Goal: Transaction & Acquisition: Book appointment/travel/reservation

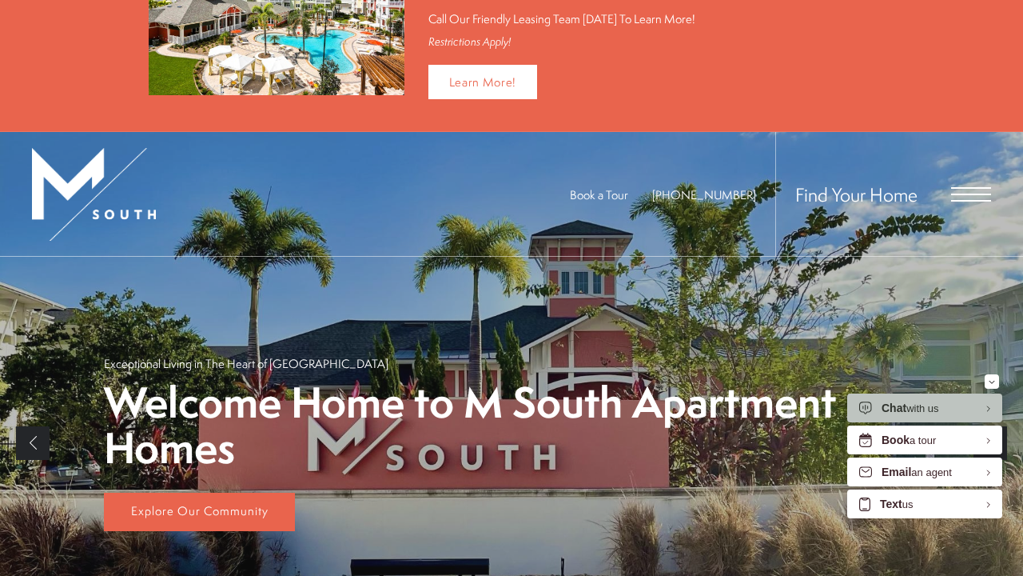
scroll to position [91, 0]
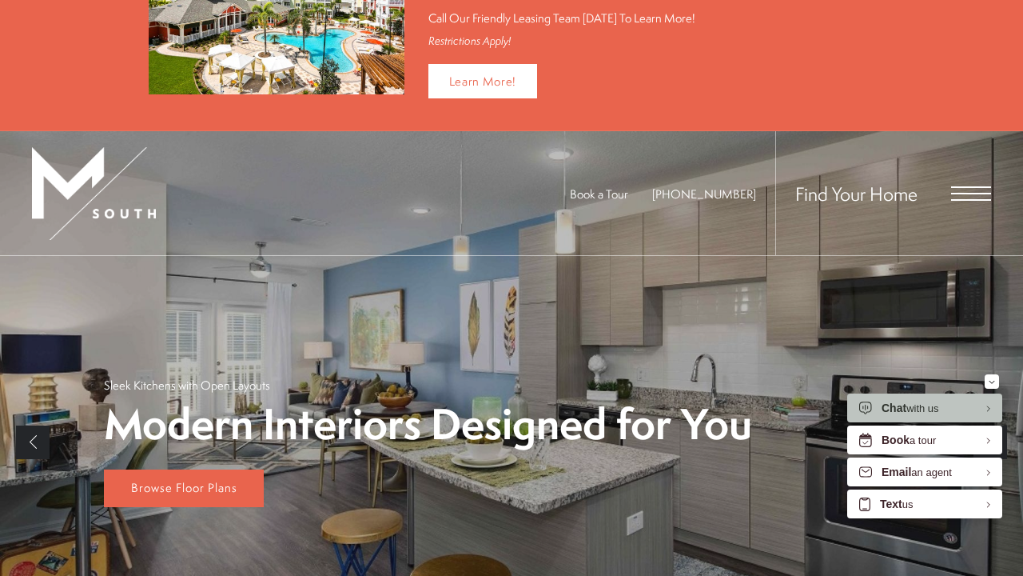
click at [968, 188] on span "Open Menu" at bounding box center [971, 193] width 40 height 14
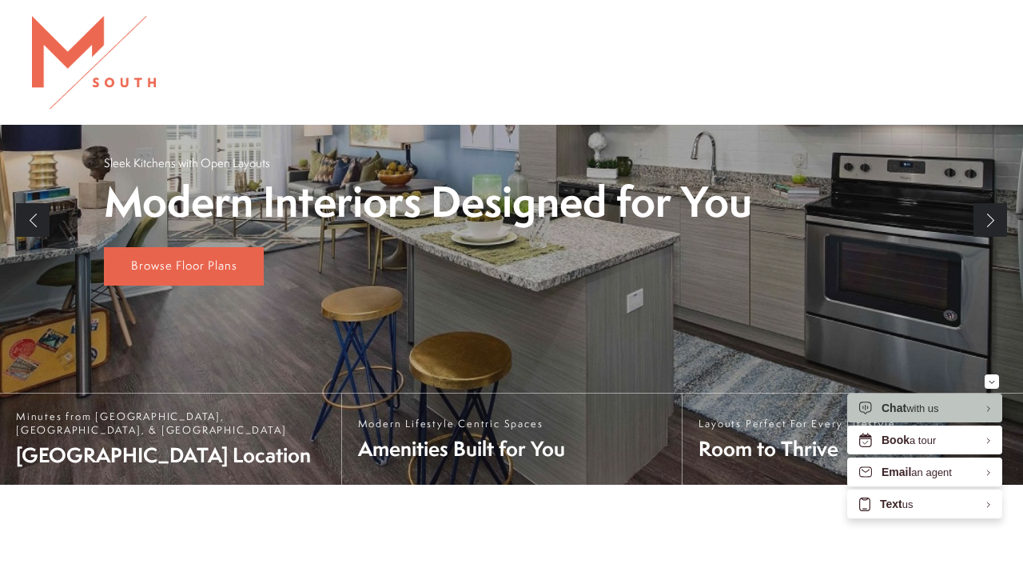
scroll to position [0, 0]
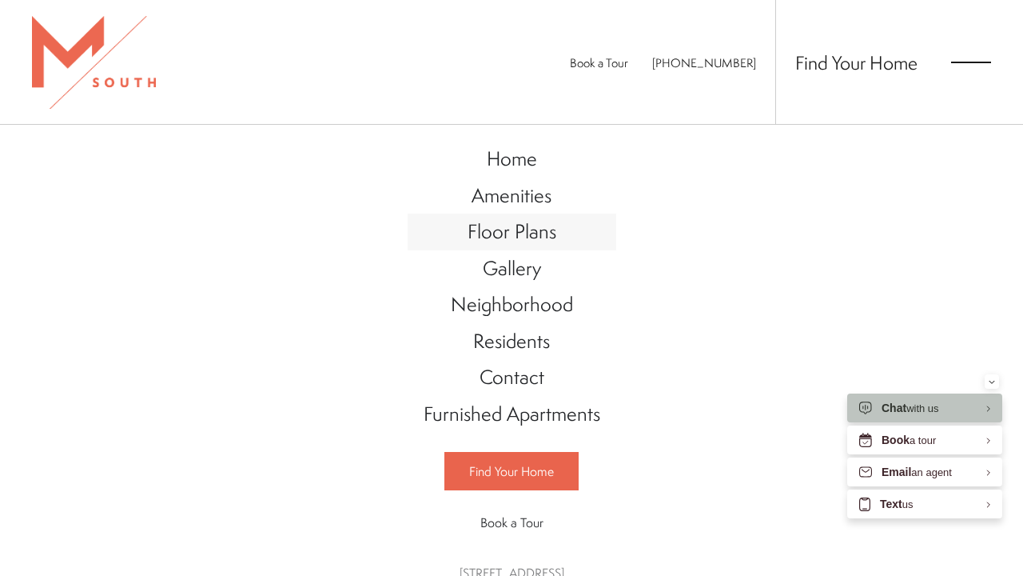
click at [534, 227] on span "Floor Plans" at bounding box center [512, 230] width 89 height 27
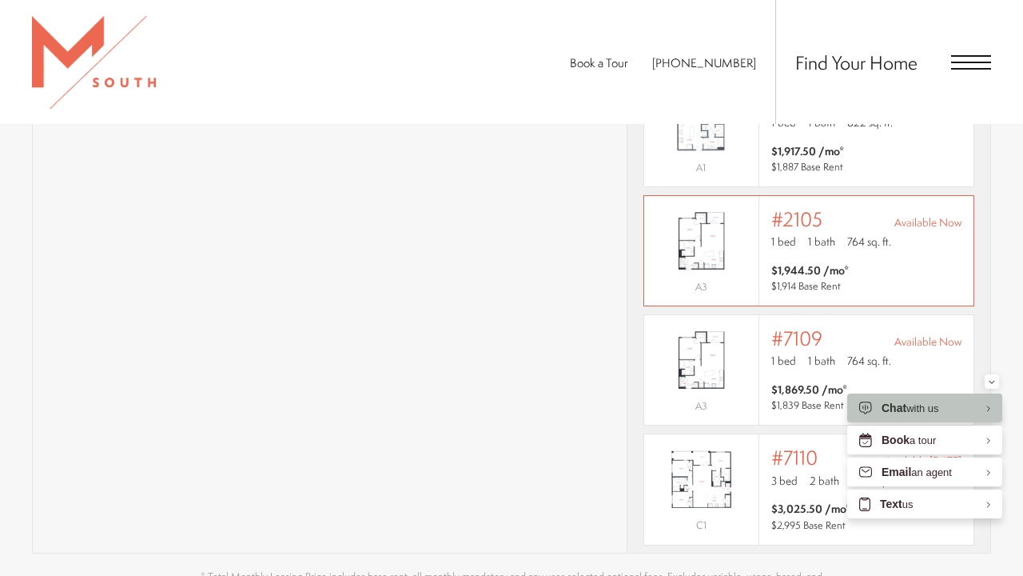
scroll to position [1103, 0]
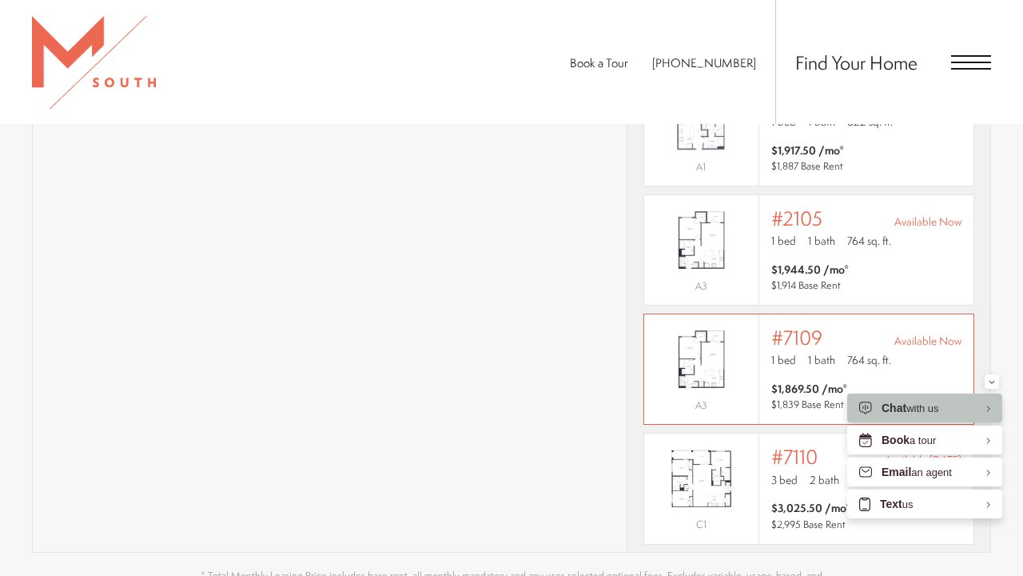
click at [741, 395] on p "A3" at bounding box center [701, 405] width 114 height 21
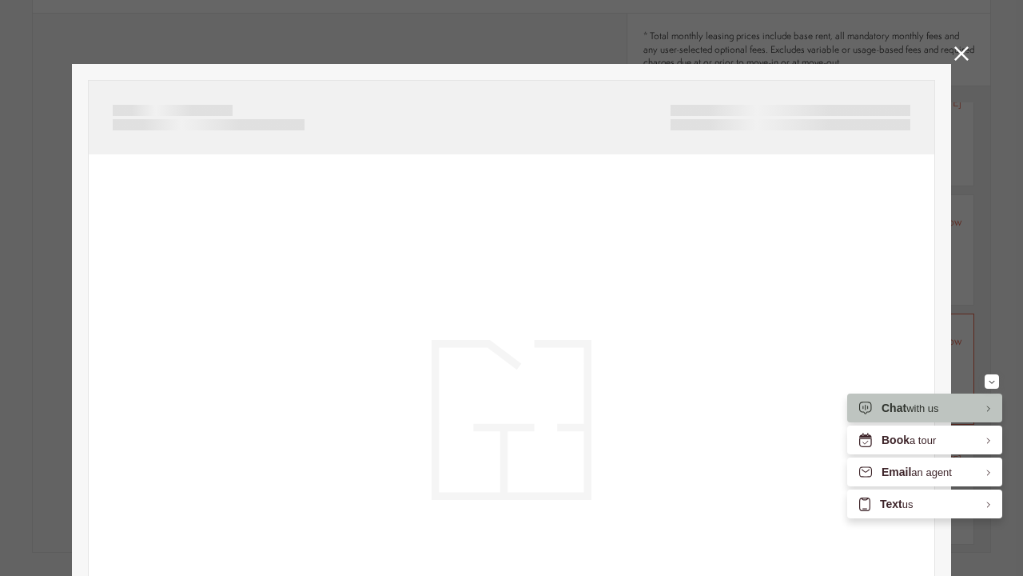
scroll to position [0, 0]
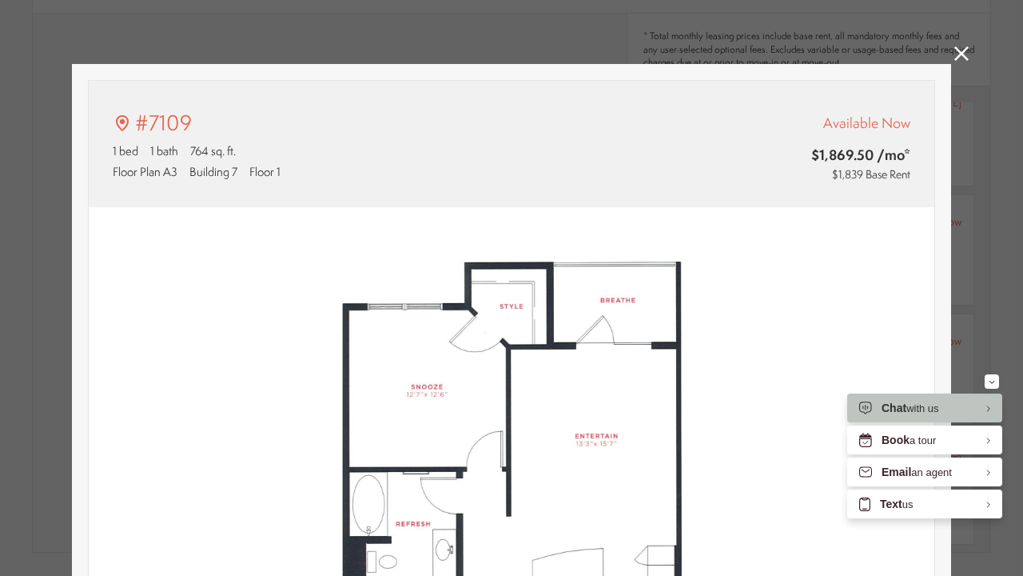
type input "**********"
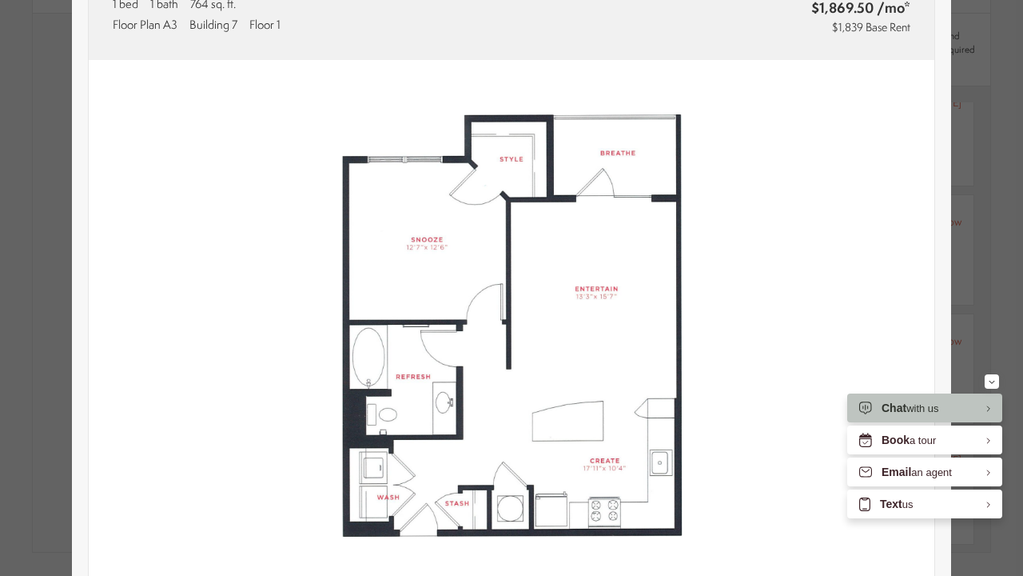
scroll to position [1103, 0]
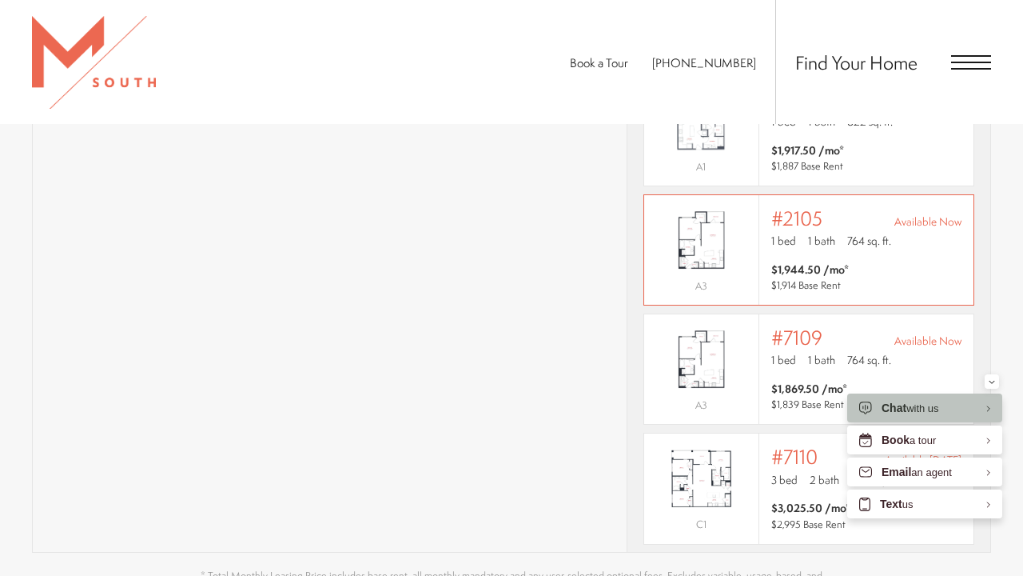
click at [704, 227] on img "View #2105" at bounding box center [701, 240] width 114 height 72
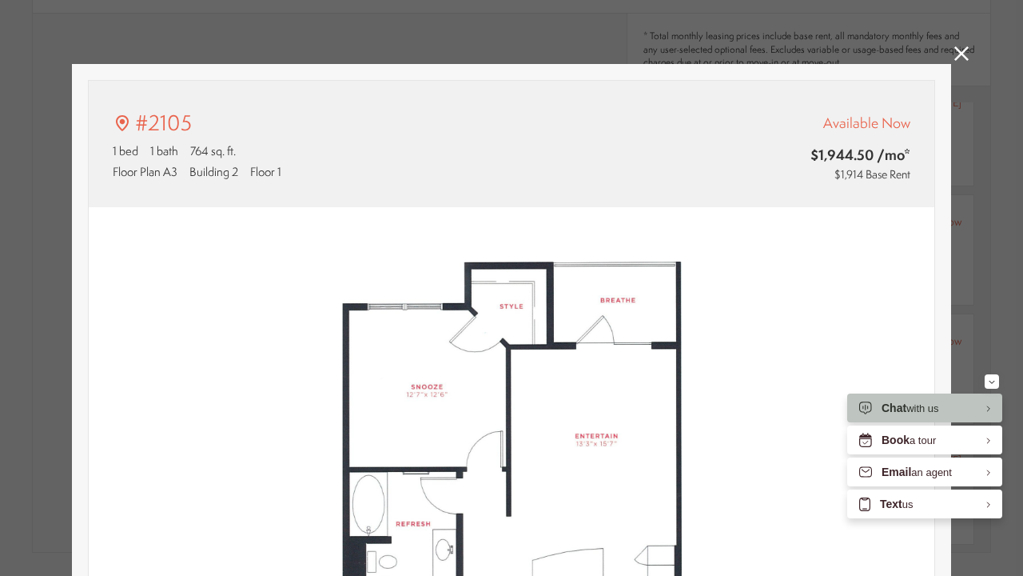
scroll to position [133, 0]
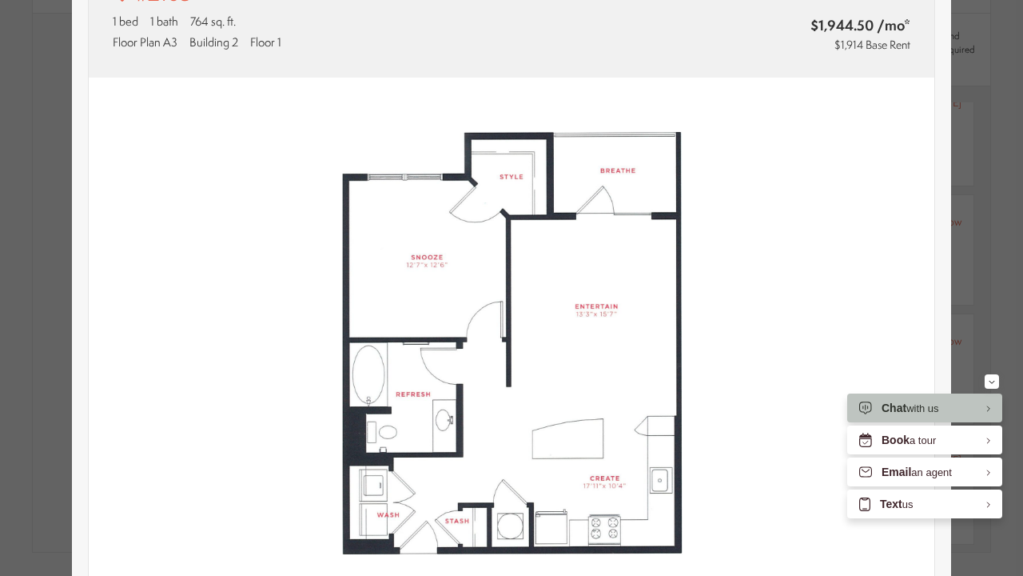
type input "**********"
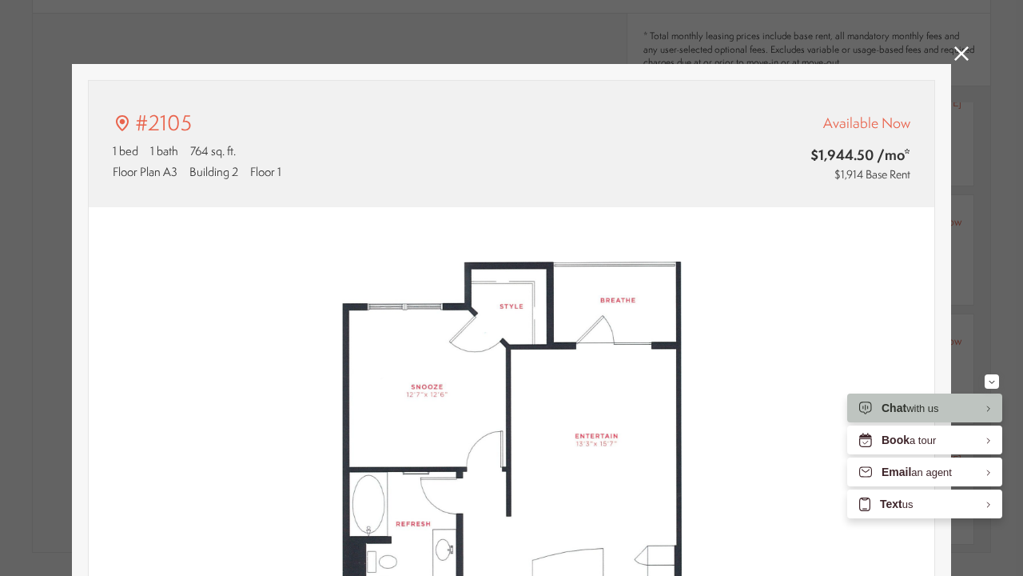
scroll to position [0, 0]
click at [966, 54] on icon at bounding box center [961, 53] width 14 height 14
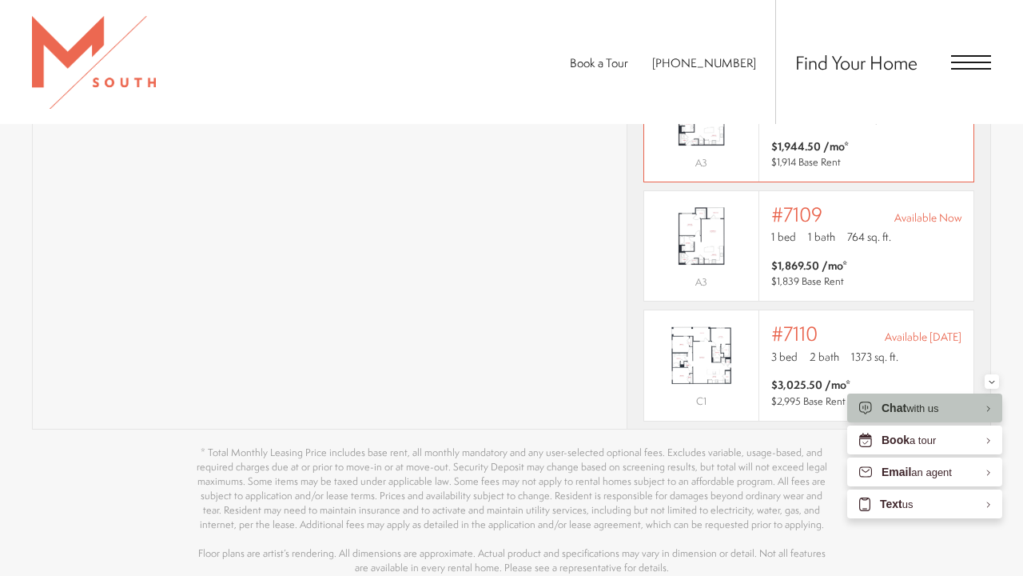
scroll to position [1237, 0]
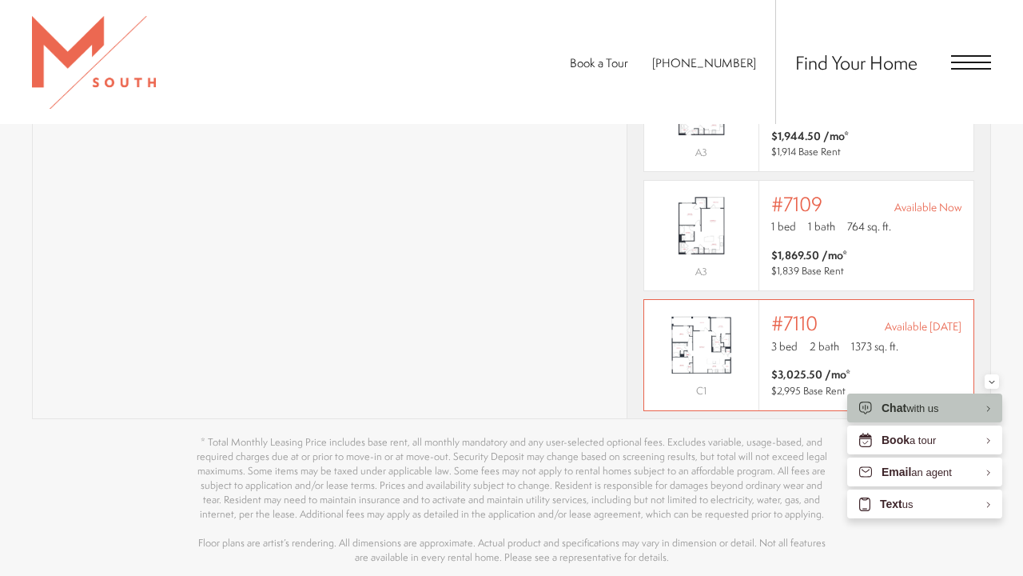
click at [727, 317] on img "View #7110" at bounding box center [701, 345] width 114 height 72
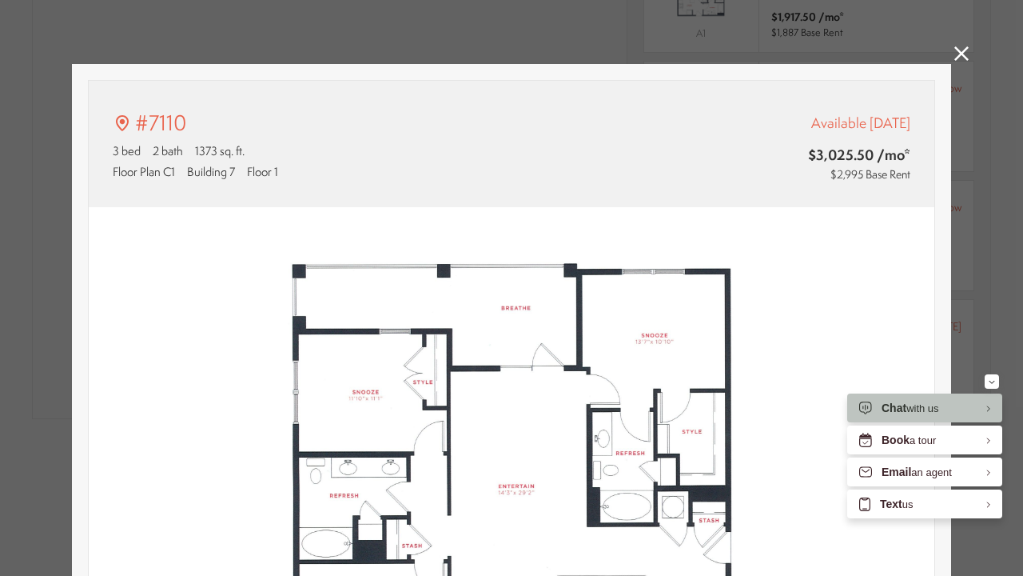
scroll to position [0, 0]
type input "**********"
click at [962, 61] on link at bounding box center [961, 55] width 14 height 18
